Goal: Information Seeking & Learning: Understand process/instructions

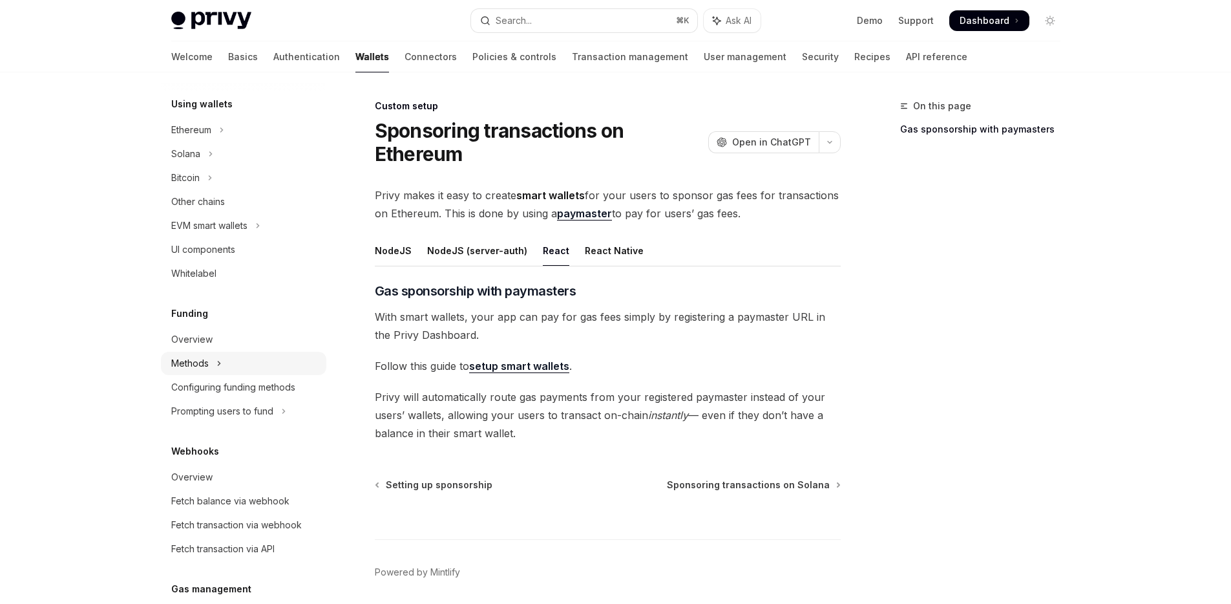
scroll to position [174, 0]
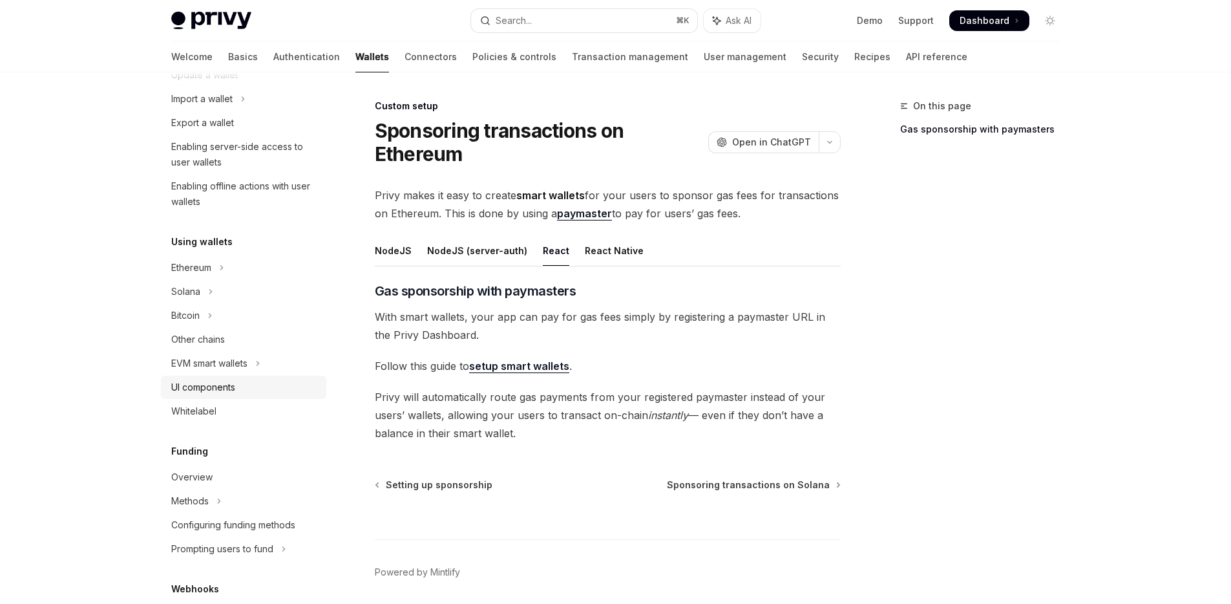
click at [232, 389] on div "UI components" at bounding box center [203, 387] width 64 height 16
click at [231, 364] on div "EVM smart wallets" at bounding box center [209, 363] width 76 height 16
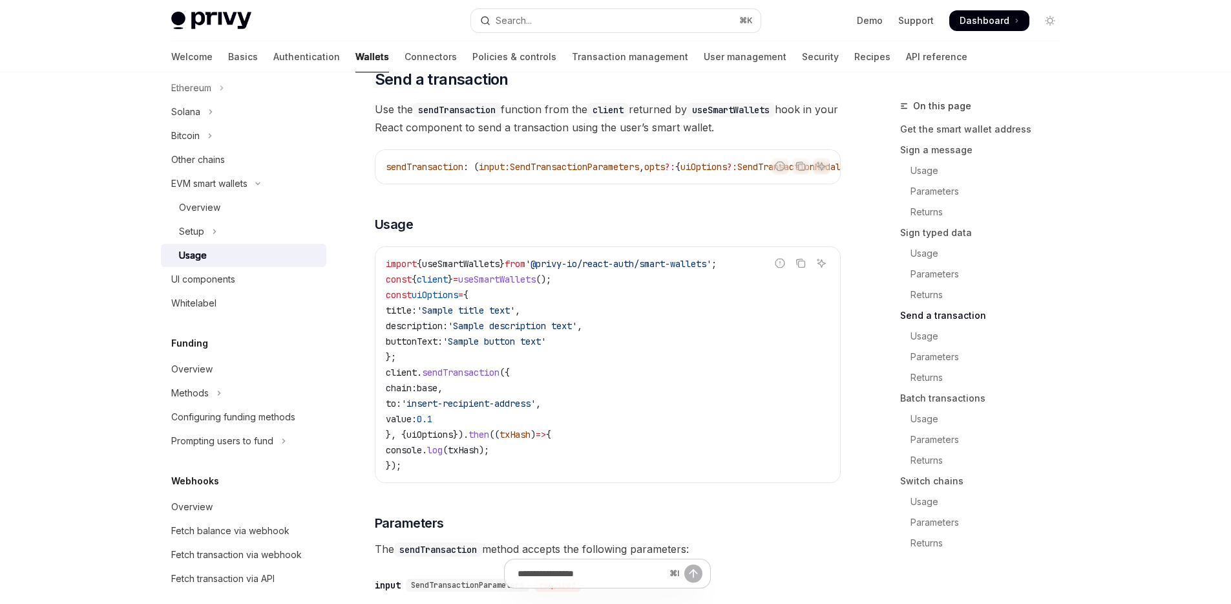
scroll to position [1884, 0]
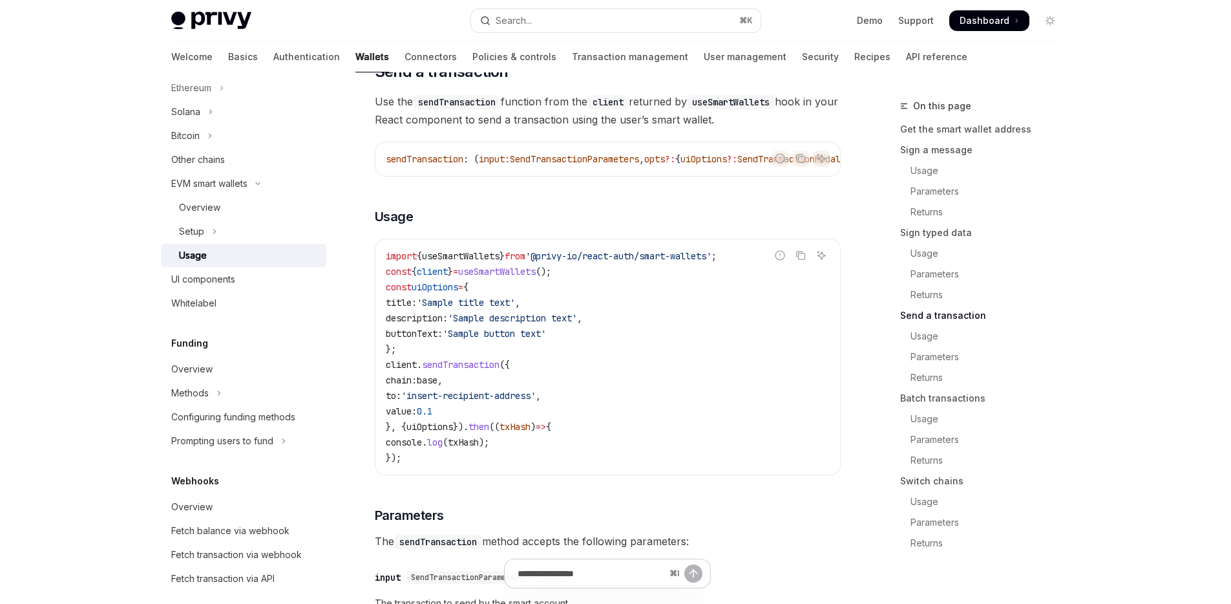
click at [487, 415] on code "import { useSmartWallets } from '@privy-io/react-auth/smart-wallets' ; const { …" at bounding box center [608, 356] width 444 height 217
drag, startPoint x: 598, startPoint y: 209, endPoint x: 694, endPoint y: 209, distance: 96.3
click at [694, 209] on div "Follow the smart wallets setup guide to configure smart wallets for your applic…" at bounding box center [608, 394] width 466 height 4136
click at [469, 432] on code "import { useSmartWallets } from '@privy-io/react-auth/smart-wallets' ; const { …" at bounding box center [608, 356] width 444 height 217
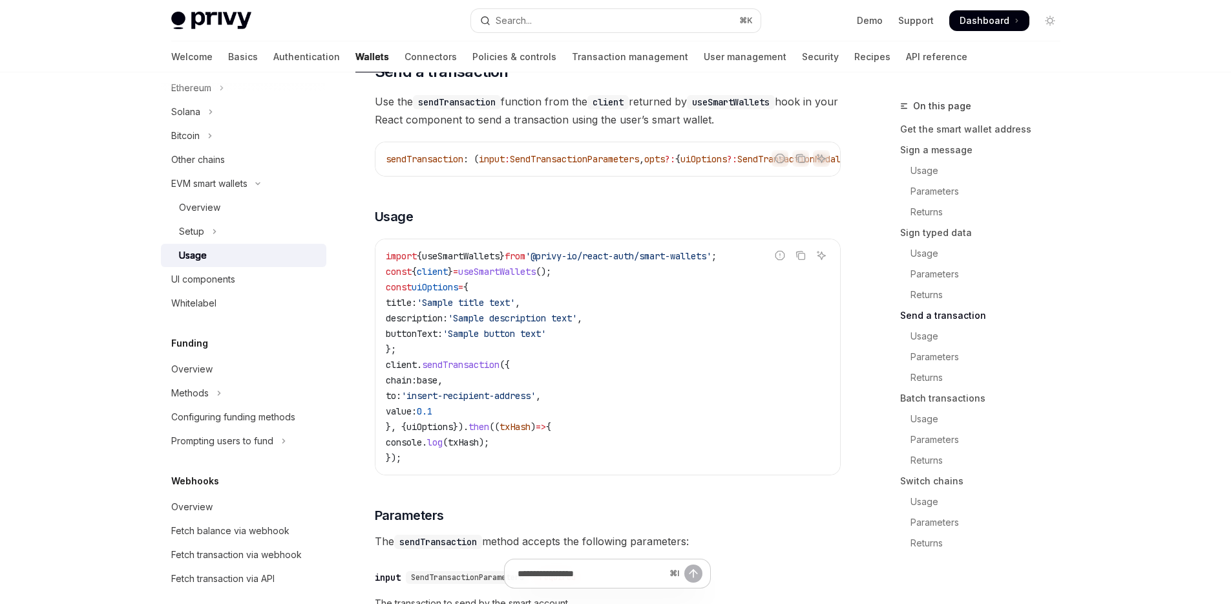
click at [427, 432] on span "uiOptions" at bounding box center [429, 427] width 47 height 12
click at [432, 417] on span "0.1" at bounding box center [425, 411] width 16 height 12
click at [640, 421] on code "import { useSmartWallets } from '@privy-io/react-auth/smart-wallets' ; const { …" at bounding box center [608, 356] width 444 height 217
drag, startPoint x: 391, startPoint y: 457, endPoint x: 512, endPoint y: 393, distance: 137.0
click at [512, 393] on code "import { useSmartWallets } from '@privy-io/react-auth/smart-wallets' ; const { …" at bounding box center [608, 356] width 444 height 217
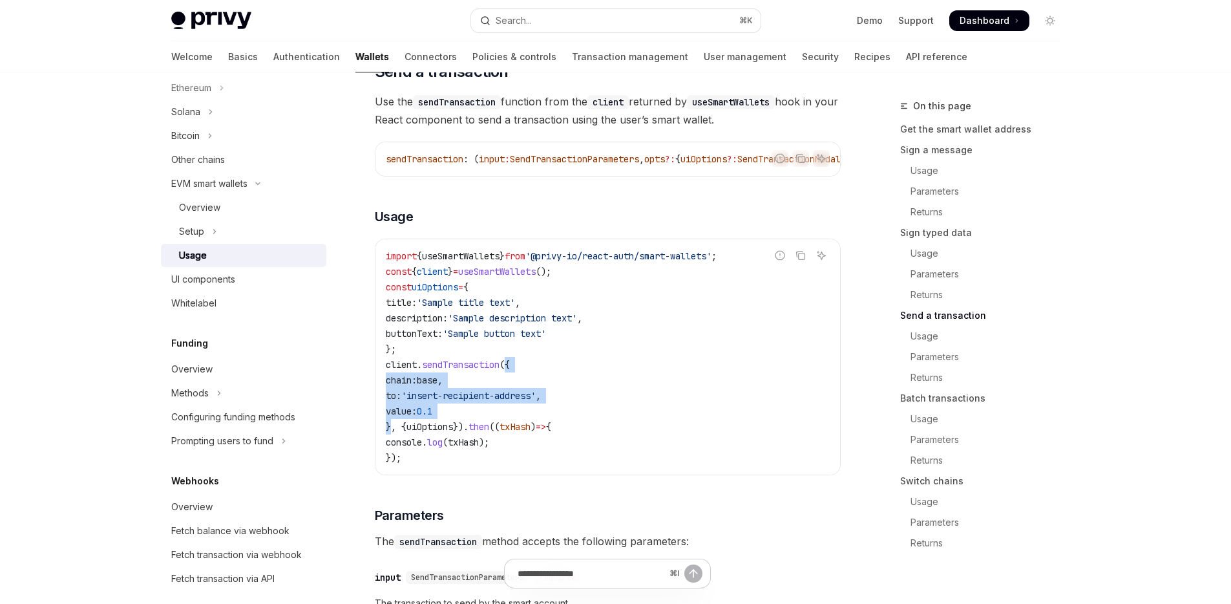
copy code "{ chain: base , to: 'insert-recipient-address' , value: 0.1 }"
click at [496, 414] on code "import { useSmartWallets } from '@privy-io/react-auth/smart-wallets' ; const { …" at bounding box center [608, 356] width 444 height 217
click at [439, 370] on span "sendTransaction" at bounding box center [461, 365] width 78 height 12
drag, startPoint x: 431, startPoint y: 425, endPoint x: 569, endPoint y: 425, distance: 137.6
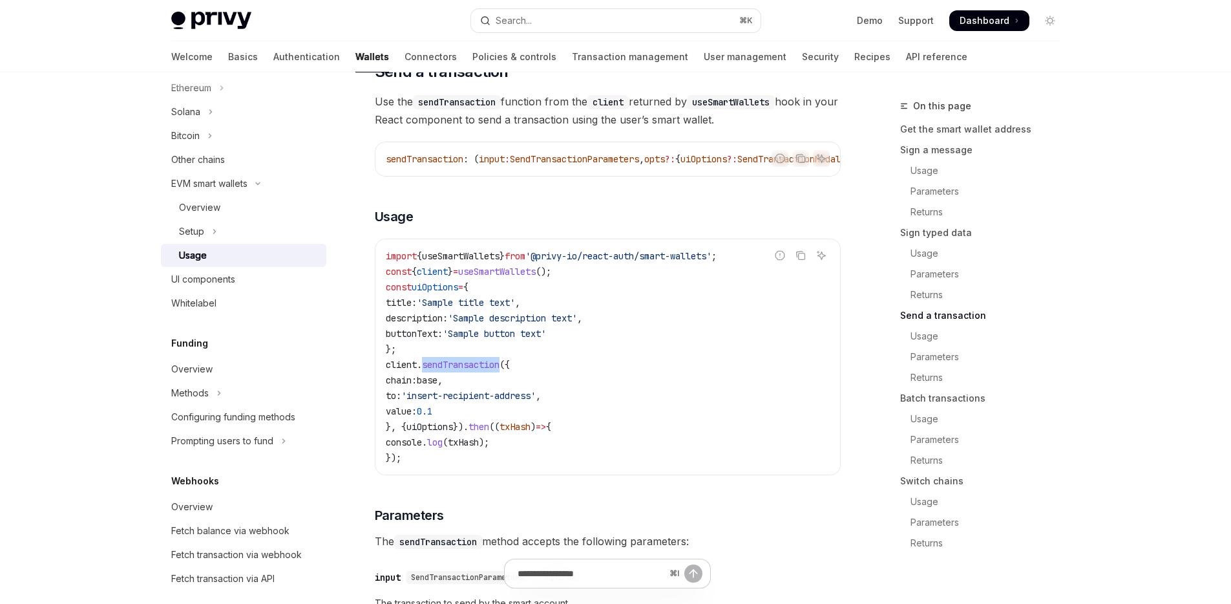
click at [536, 401] on span "'insert-recipient-address'" at bounding box center [468, 396] width 134 height 12
click at [437, 386] on span "base" at bounding box center [427, 380] width 21 height 12
drag, startPoint x: 445, startPoint y: 443, endPoint x: 497, endPoint y: 439, distance: 52.5
click at [497, 439] on code "import { useSmartWallets } from '@privy-io/react-auth/smart-wallets' ; const { …" at bounding box center [608, 356] width 444 height 217
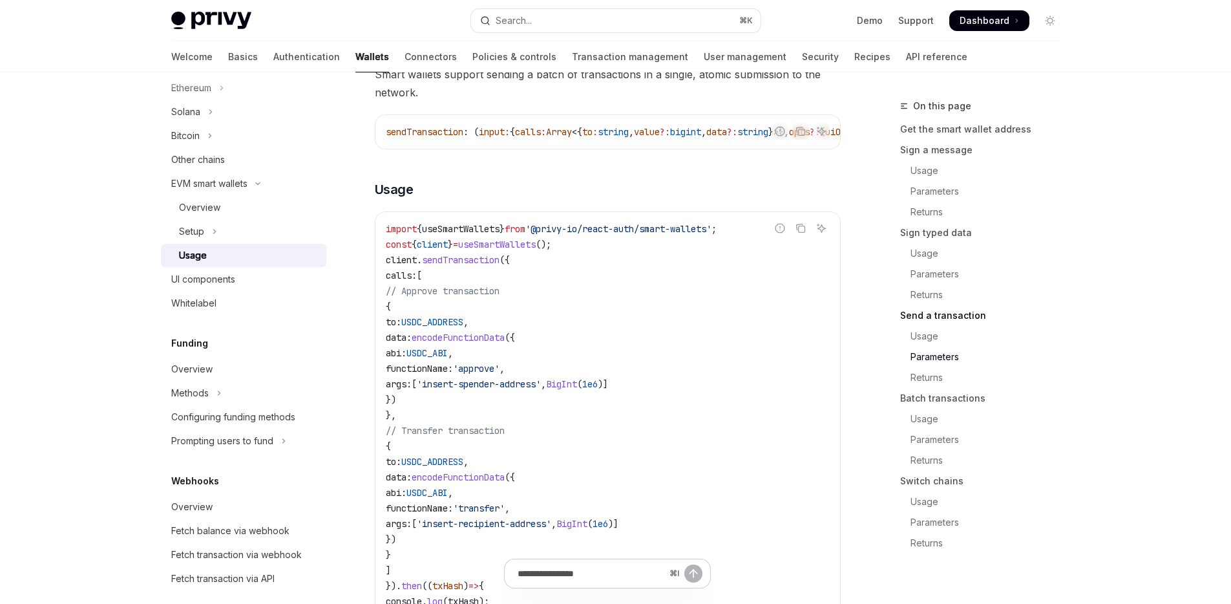
scroll to position [2744, 0]
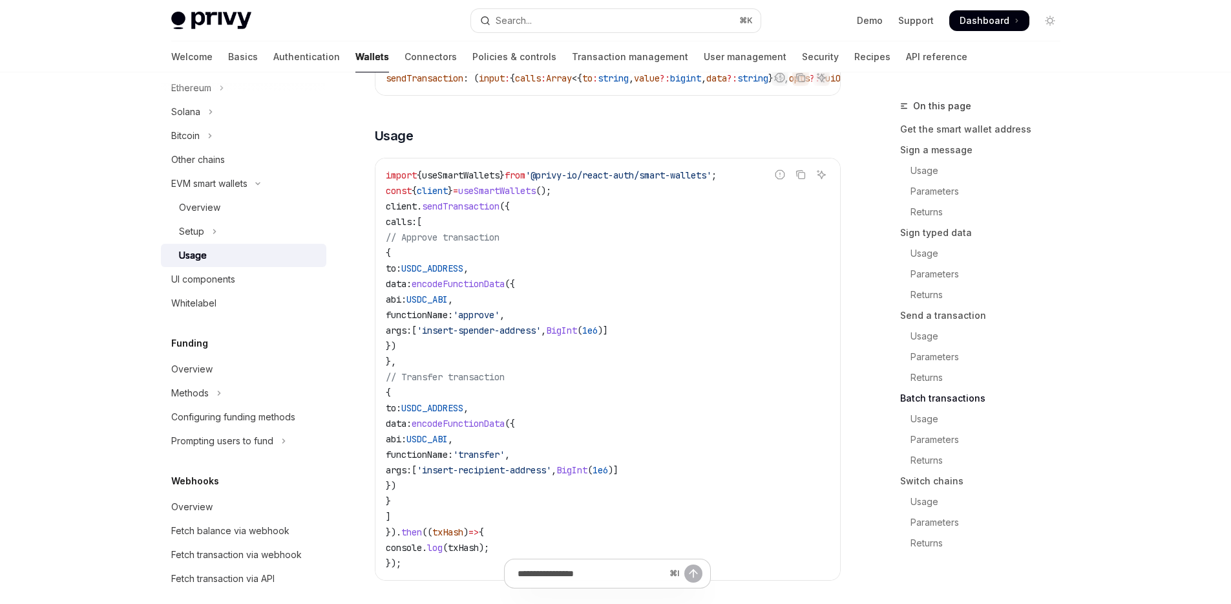
click at [446, 212] on span "sendTransaction" at bounding box center [461, 206] width 78 height 12
drag, startPoint x: 407, startPoint y: 261, endPoint x: 419, endPoint y: 548, distance: 287.1
click at [419, 548] on code "import { useSmartWallets } from '@privy-io/react-auth/smart-wallets' ; const { …" at bounding box center [608, 368] width 444 height 403
click at [439, 296] on code "import { useSmartWallets } from '@privy-io/react-auth/smart-wallets' ; const { …" at bounding box center [608, 368] width 444 height 403
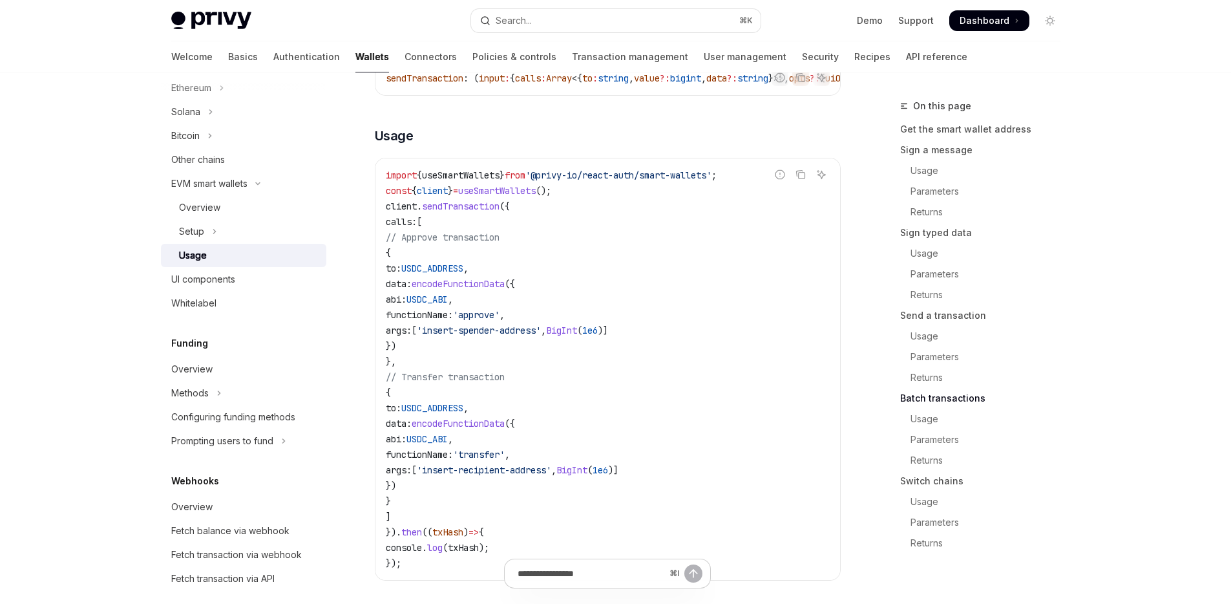
click at [463, 274] on span "USDC_ADDRESS" at bounding box center [432, 268] width 62 height 12
drag, startPoint x: 448, startPoint y: 316, endPoint x: 467, endPoint y: 328, distance: 22.9
click at [467, 328] on code "import { useSmartWallets } from '@privy-io/react-auth/smart-wallets' ; const { …" at bounding box center [608, 368] width 444 height 403
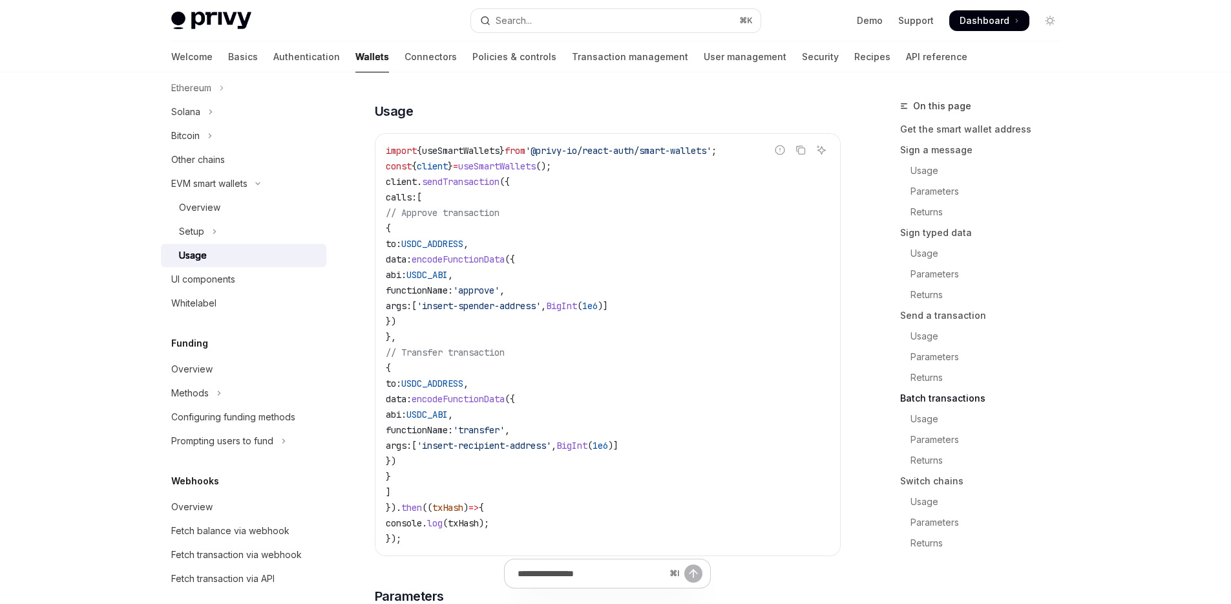
scroll to position [2767, 0]
click at [483, 189] on span "sendTransaction" at bounding box center [461, 184] width 78 height 12
copy span "sendTransaction"
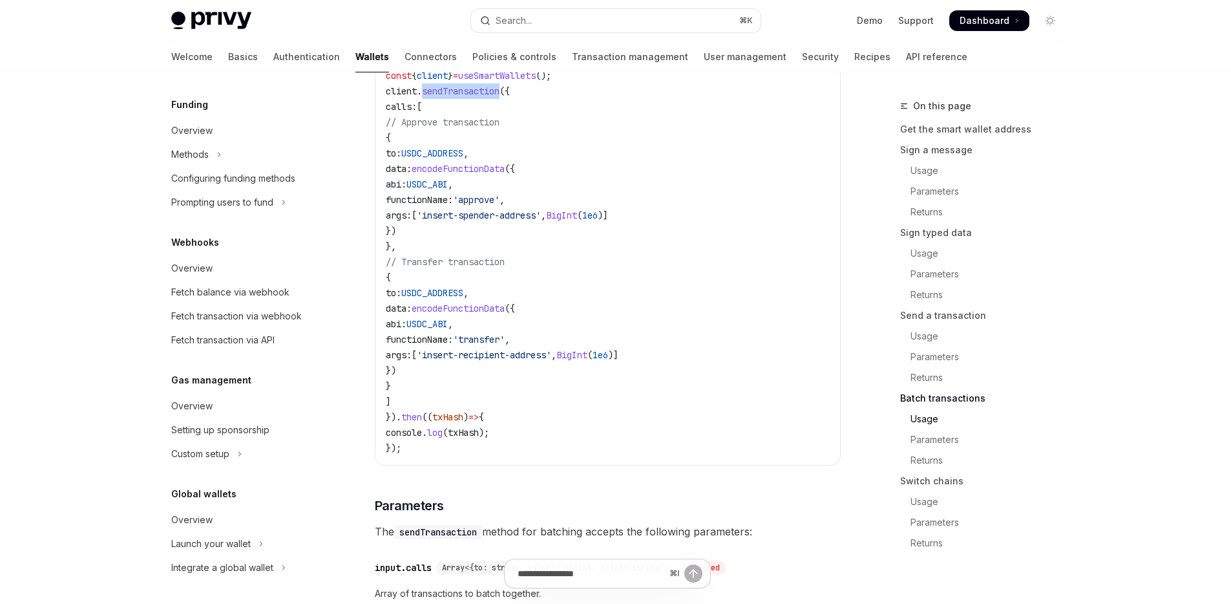
scroll to position [593, 0]
click at [237, 428] on div "Setting up sponsorship" at bounding box center [220, 429] width 98 height 16
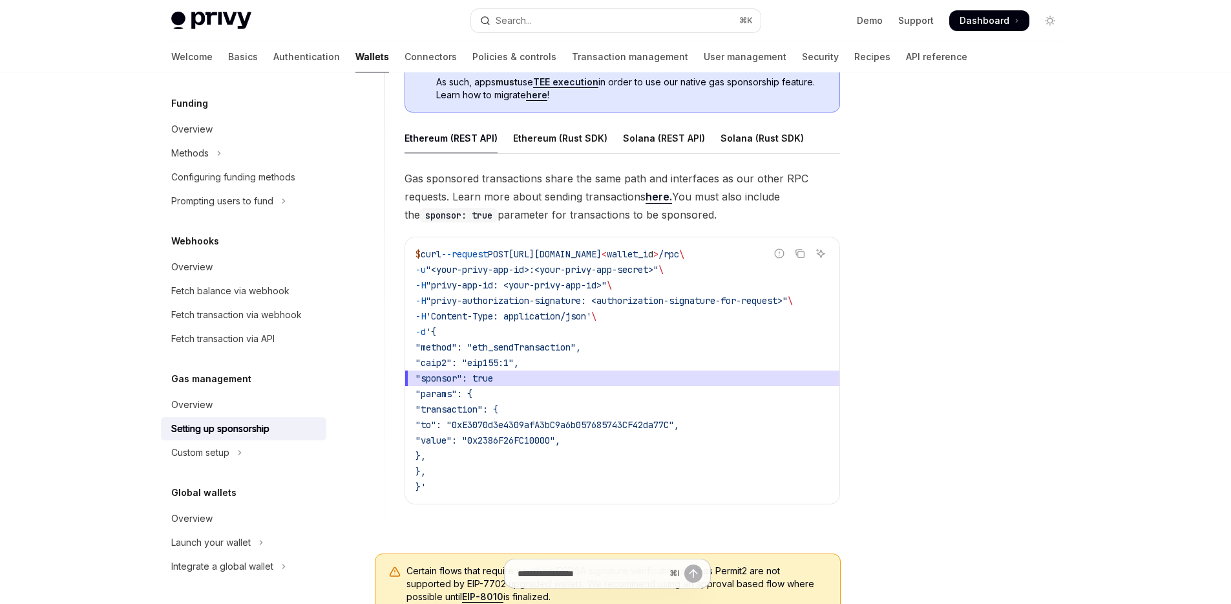
scroll to position [766, 0]
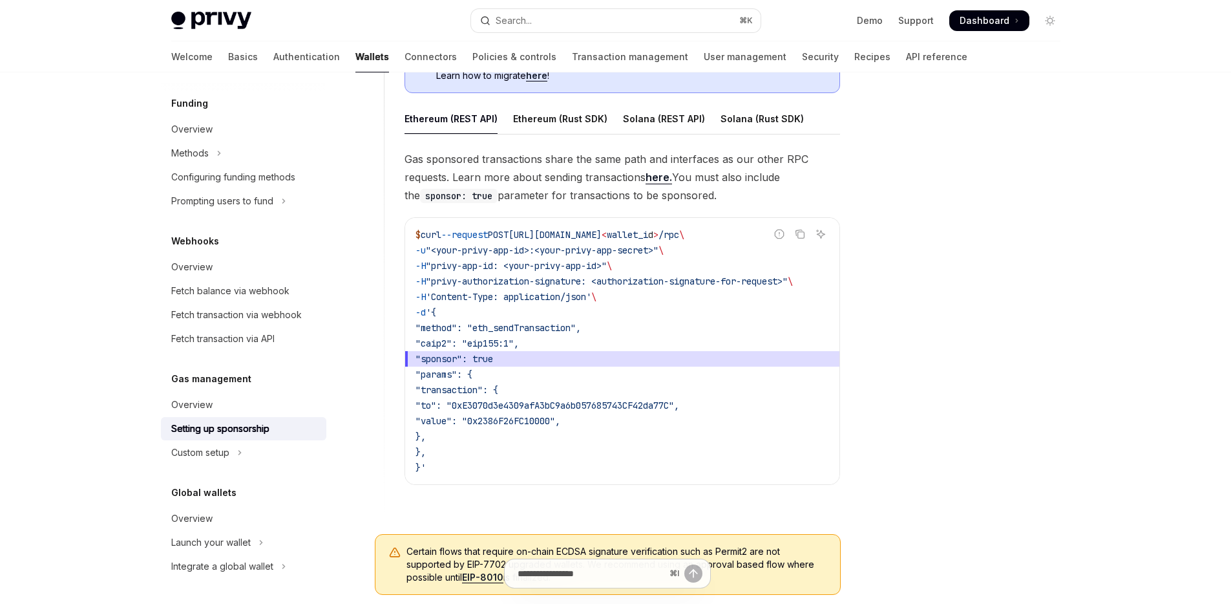
click at [911, 289] on div at bounding box center [972, 350] width 196 height 505
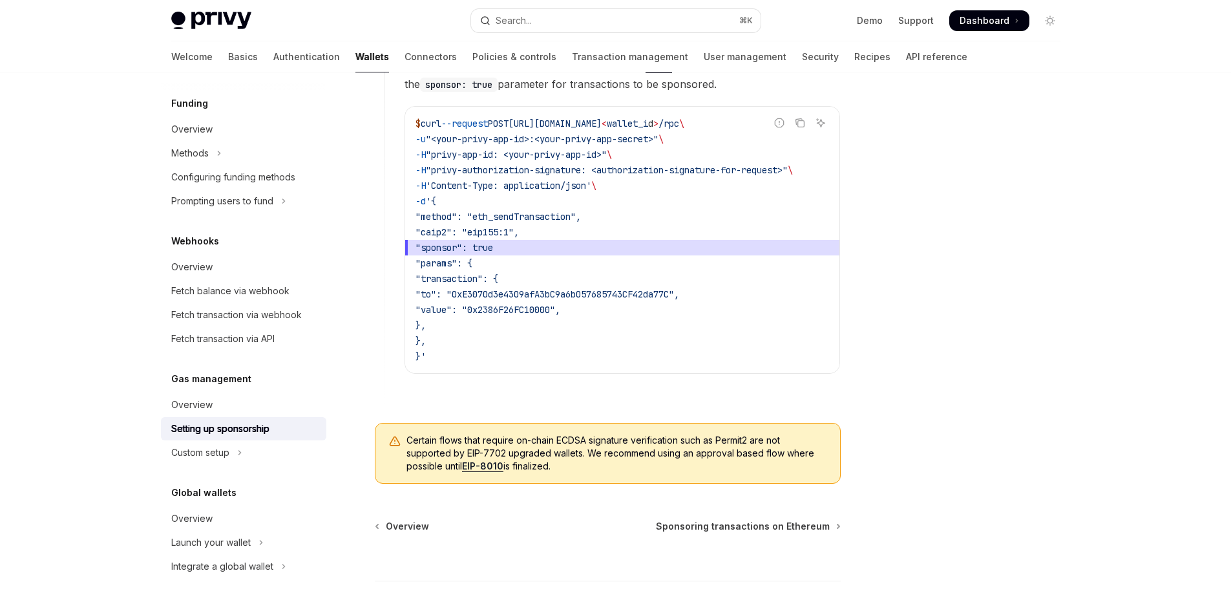
scroll to position [879, 0]
click at [211, 459] on div "Custom setup" at bounding box center [200, 453] width 58 height 16
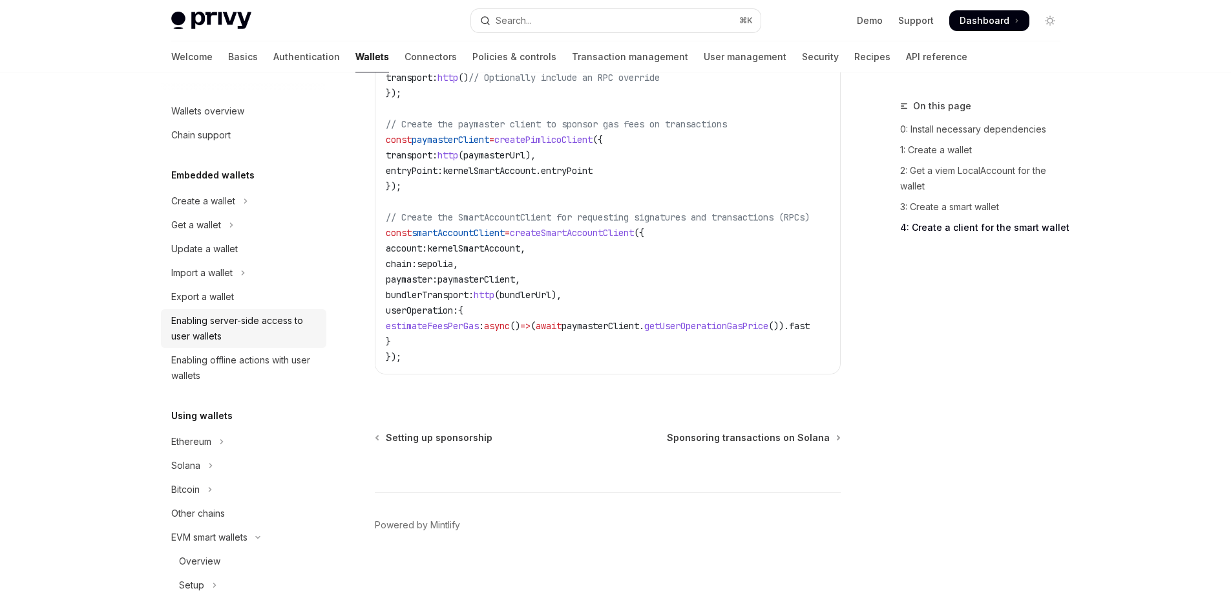
click at [259, 327] on div "Enabling server-side access to user wallets" at bounding box center [244, 328] width 147 height 31
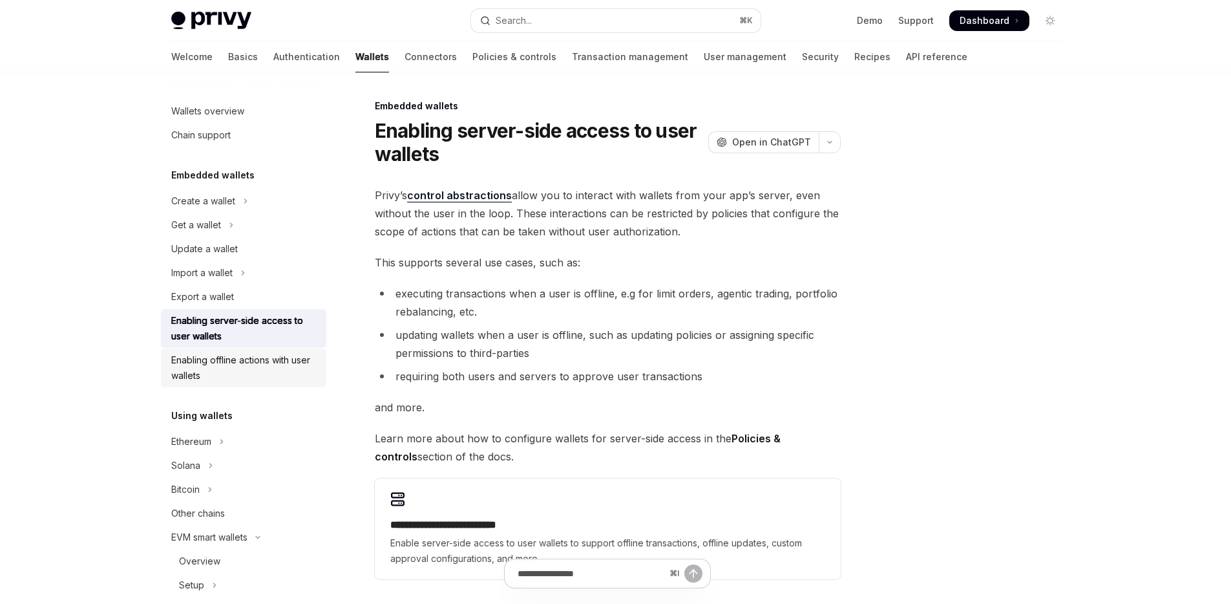
click at [248, 362] on div "Enabling offline actions with user wallets" at bounding box center [244, 367] width 147 height 31
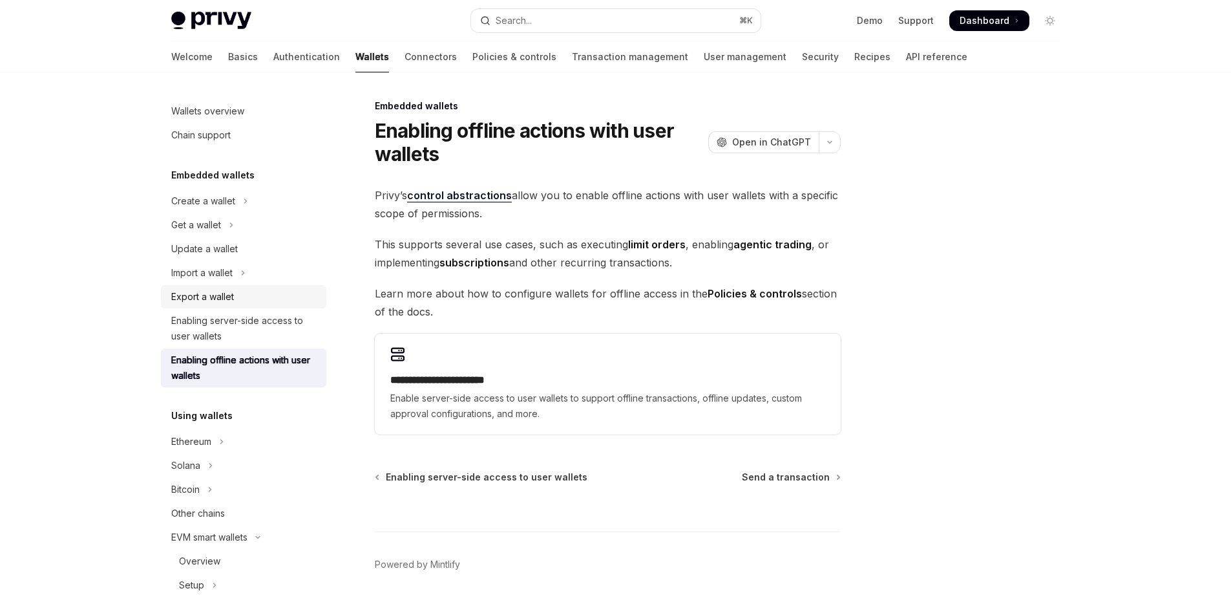
click at [237, 289] on div "Export a wallet" at bounding box center [244, 297] width 147 height 16
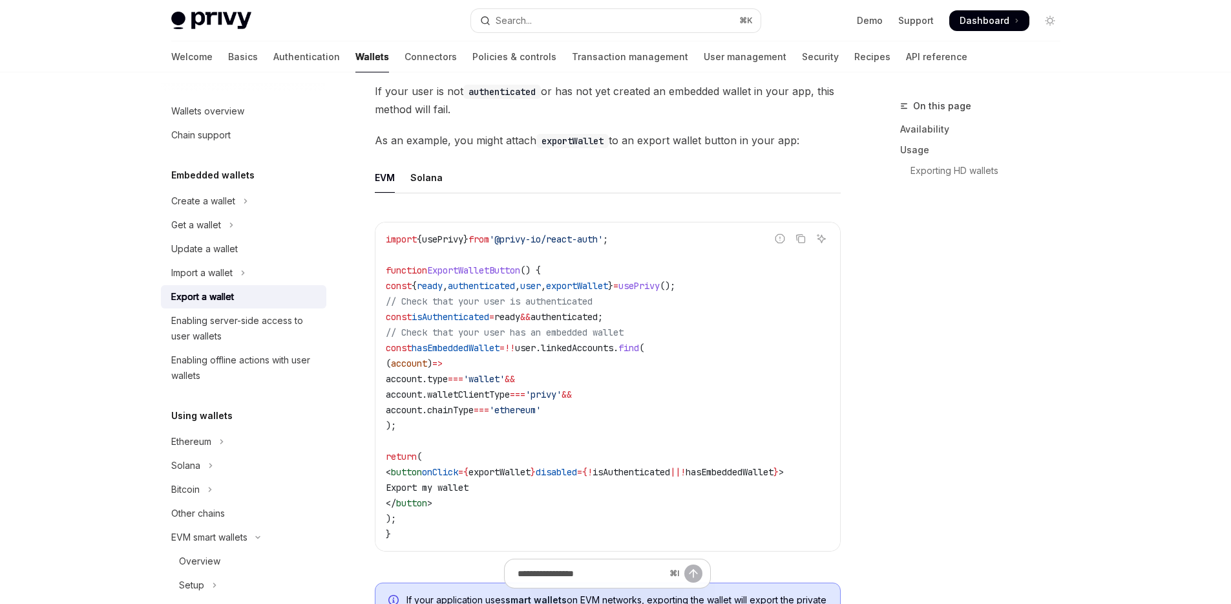
scroll to position [659, 0]
click at [263, 276] on button "Import a wallet" at bounding box center [243, 272] width 165 height 23
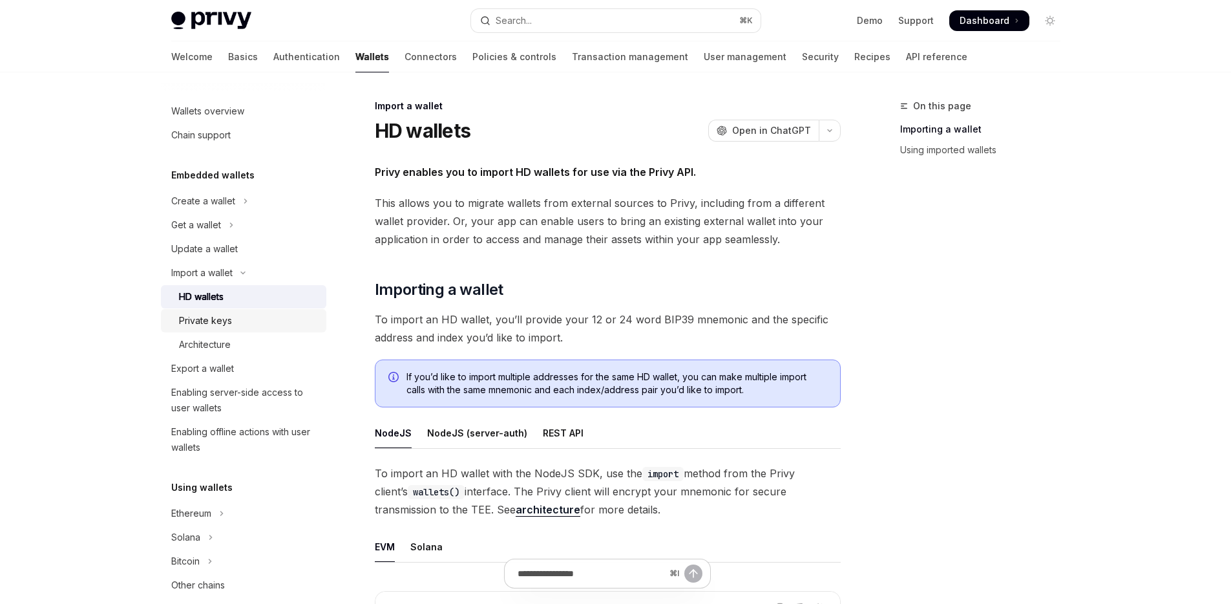
click at [257, 310] on link "Private keys" at bounding box center [243, 320] width 165 height 23
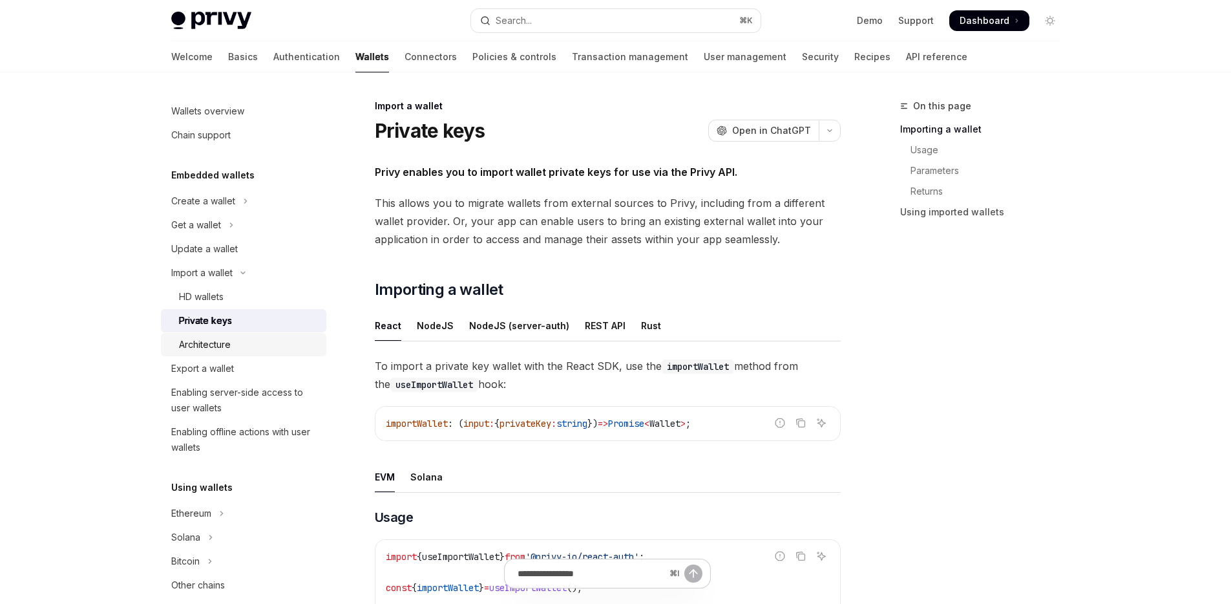
click at [246, 341] on div "Architecture" at bounding box center [249, 345] width 140 height 16
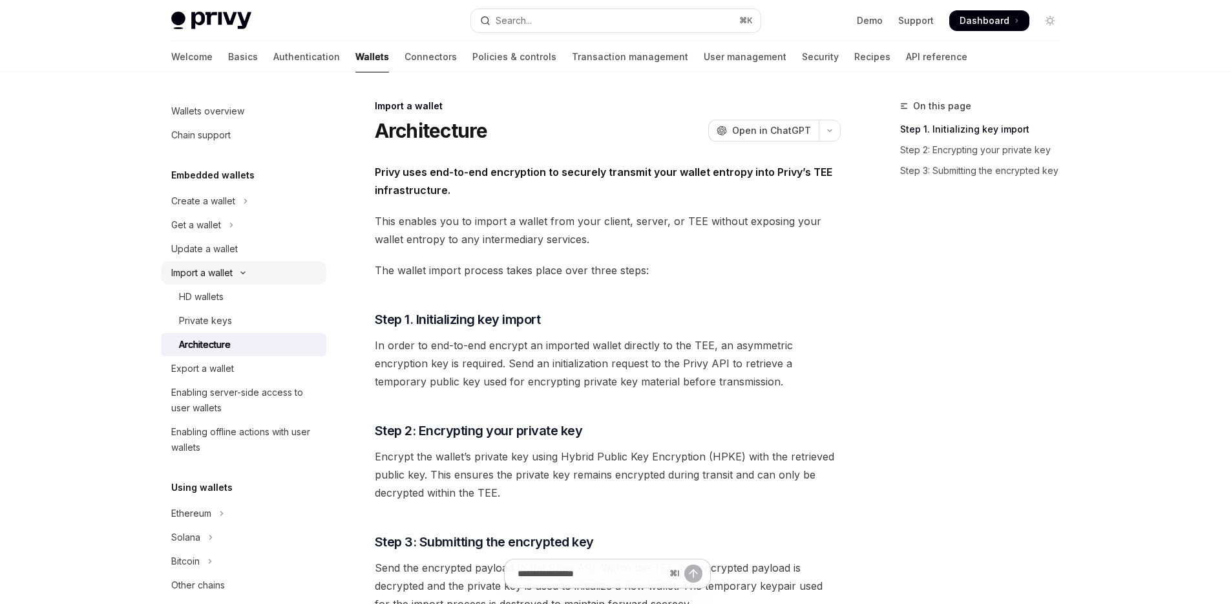
click at [264, 268] on button "Import a wallet" at bounding box center [243, 272] width 165 height 23
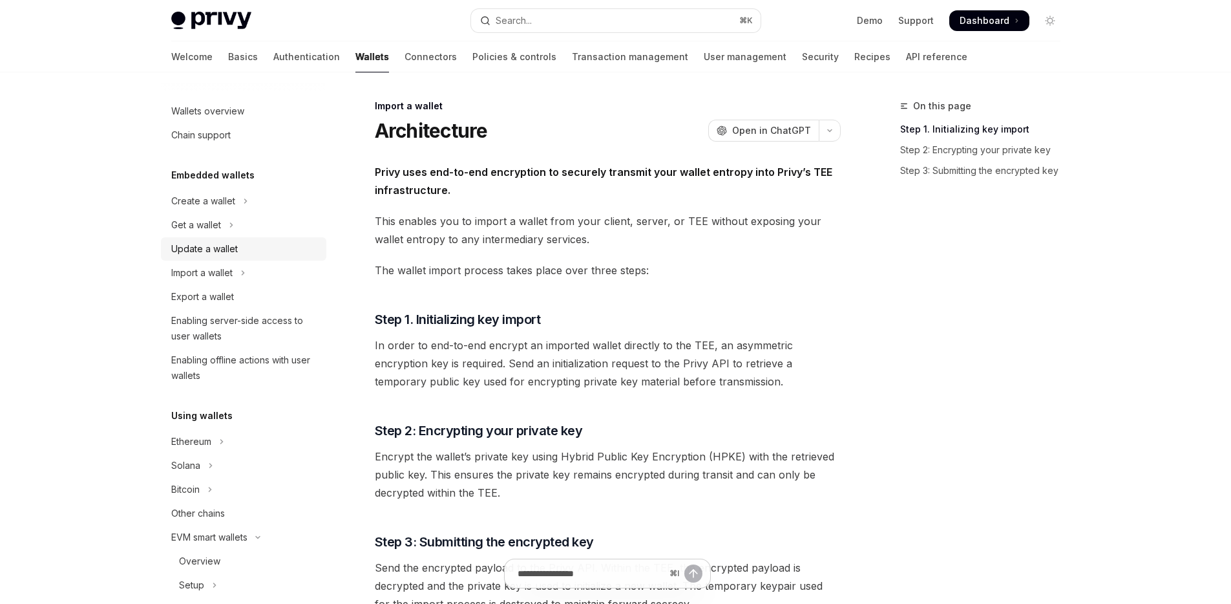
click at [235, 246] on div "Update a wallet" at bounding box center [204, 249] width 67 height 16
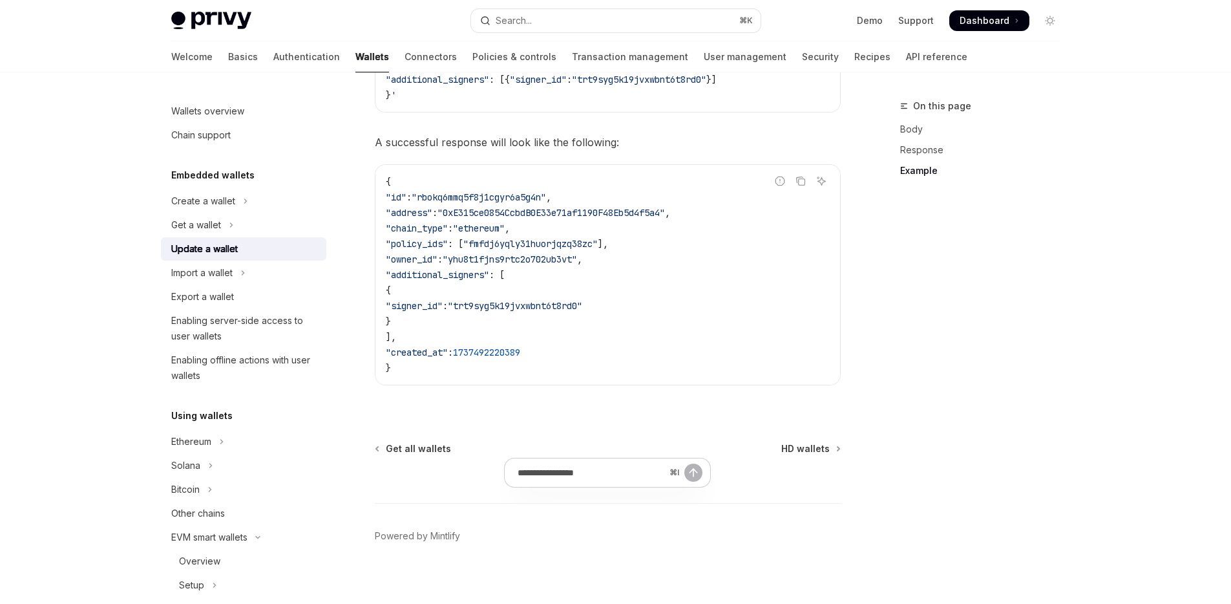
scroll to position [1523, 0]
click at [278, 222] on button "Get a wallet" at bounding box center [243, 224] width 165 height 23
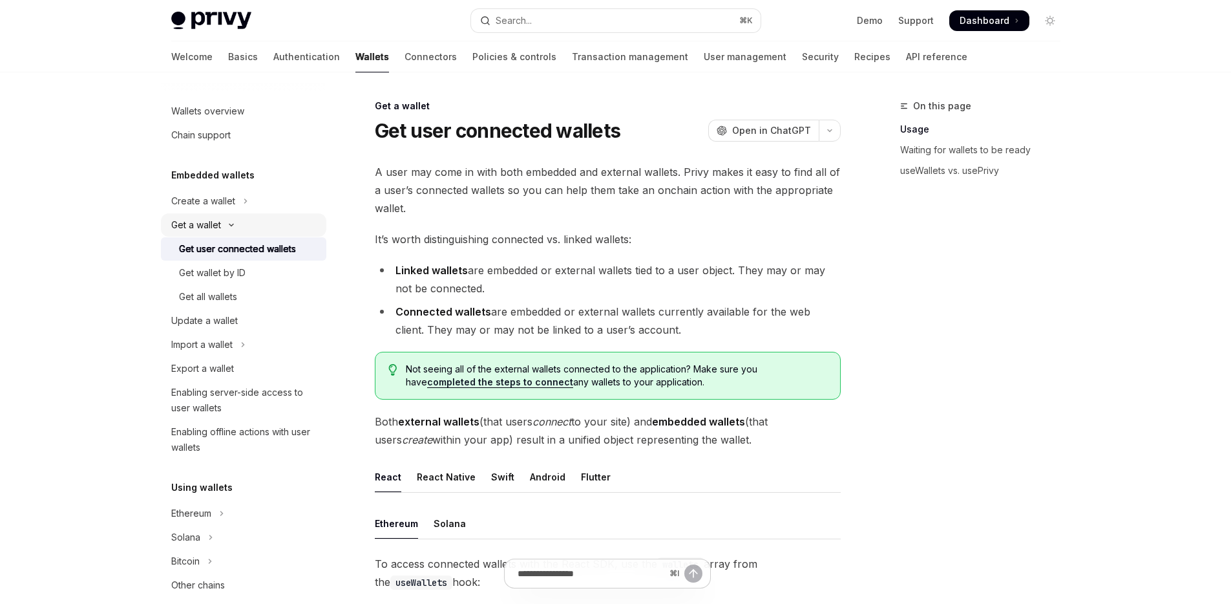
click at [278, 222] on button "Get a wallet" at bounding box center [243, 224] width 165 height 23
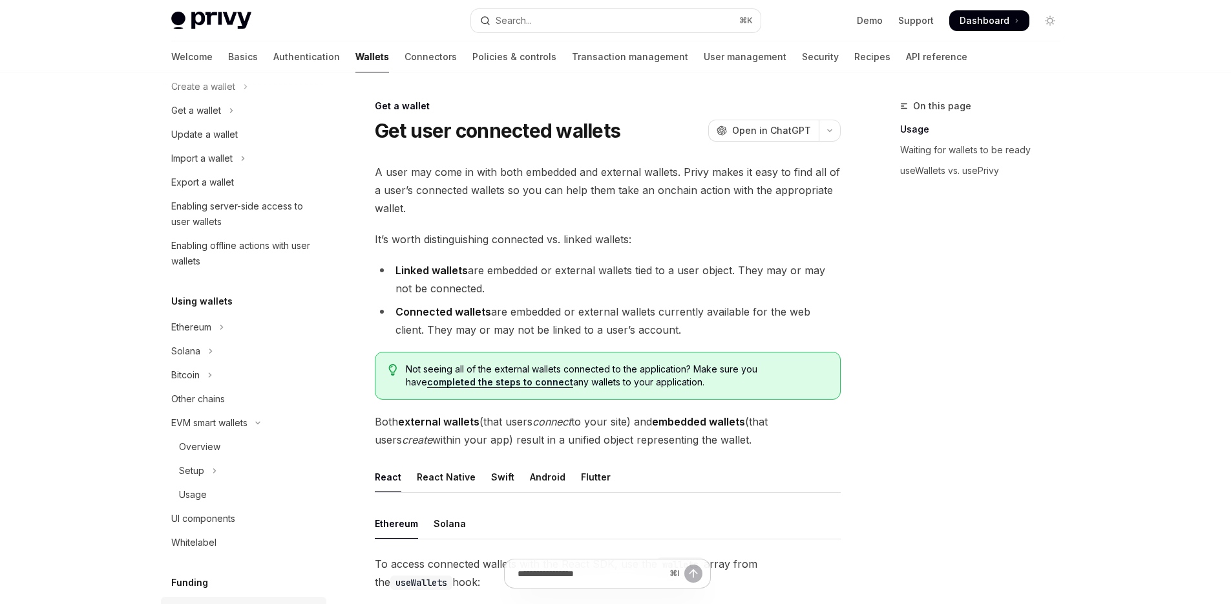
scroll to position [268, 0]
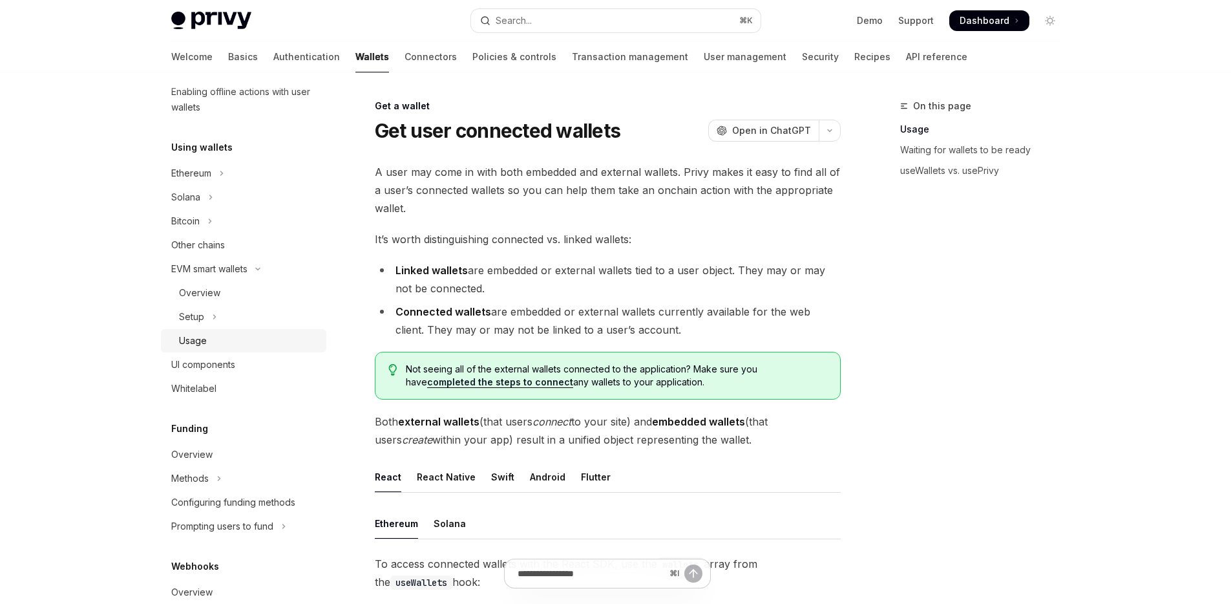
click at [227, 335] on div "Usage" at bounding box center [249, 341] width 140 height 16
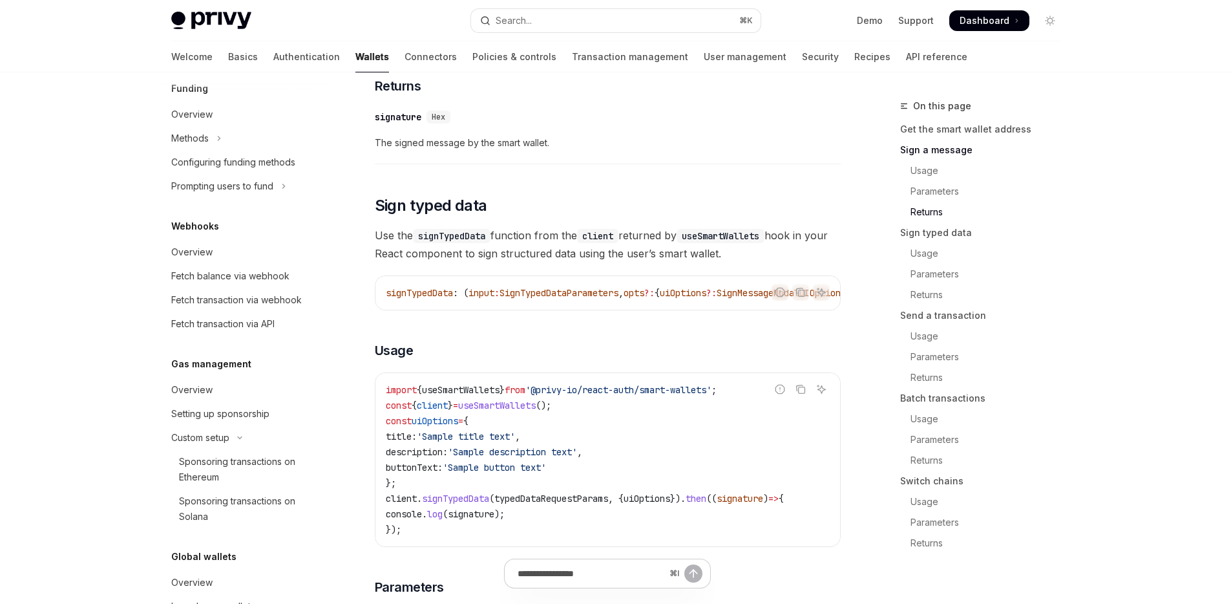
scroll to position [611, 0]
click at [260, 463] on div "Sponsoring transactions on Ethereum" at bounding box center [249, 465] width 140 height 31
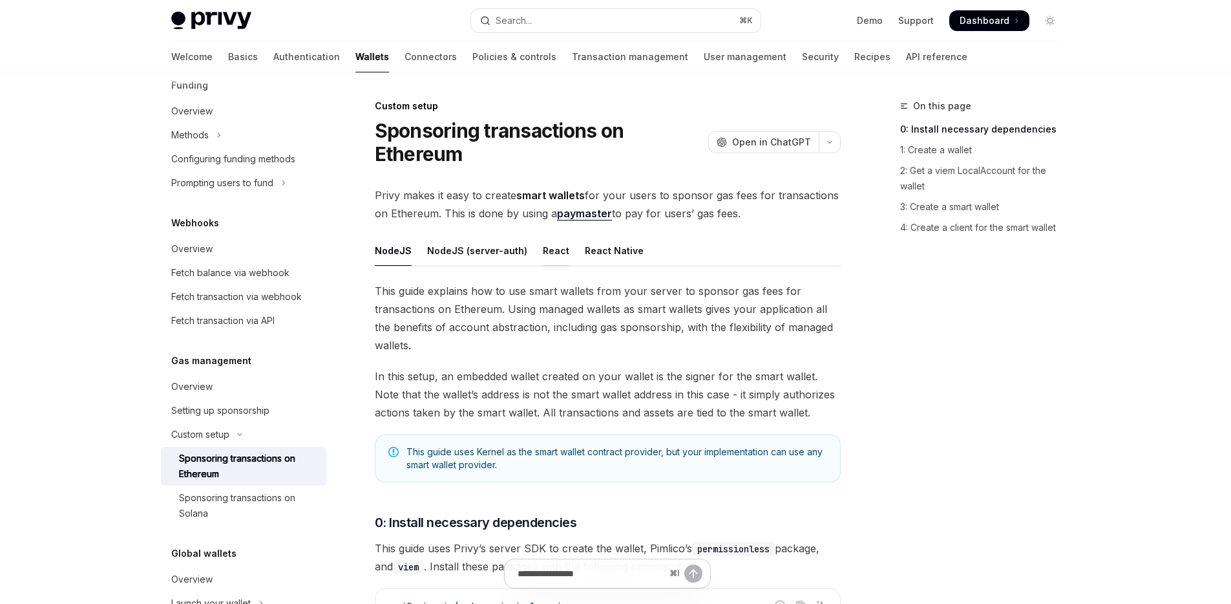
click at [547, 249] on div "React" at bounding box center [556, 250] width 26 height 30
type textarea "*"
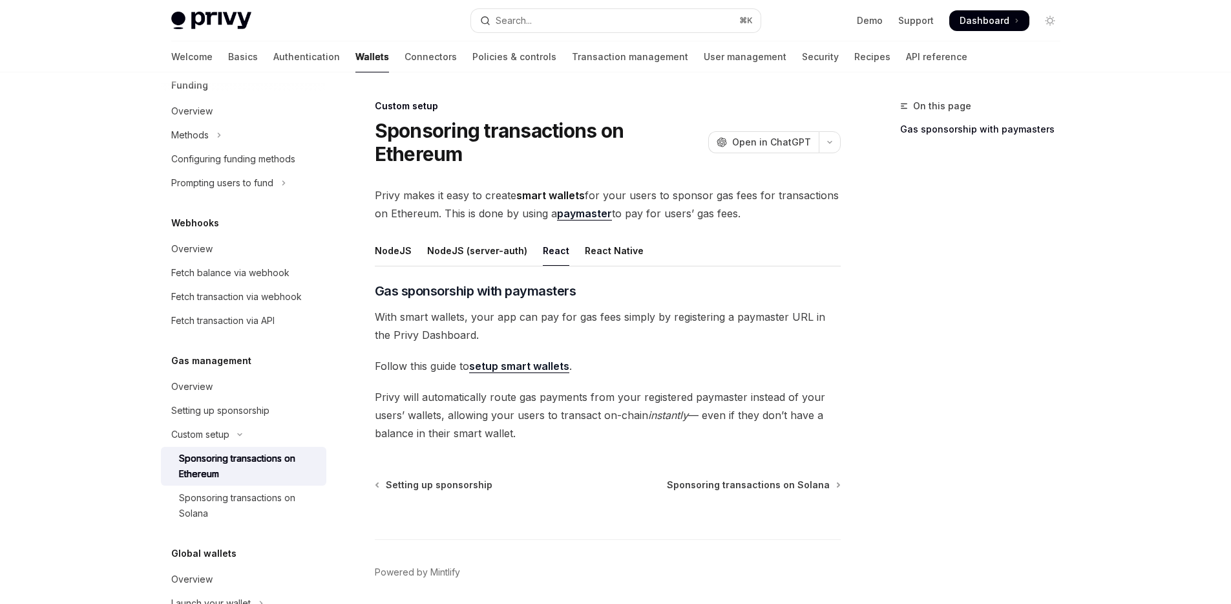
drag, startPoint x: 543, startPoint y: 437, endPoint x: 373, endPoint y: 388, distance: 176.3
click at [373, 388] on div "Custom setup Sponsoring transactions on Ethereum OpenAI Open in ChatGPT OpenAI …" at bounding box center [486, 374] width 713 height 552
copy span "Privy will automatically route gas payments from your registered paymaster inst…"
